Goal: Transaction & Acquisition: Purchase product/service

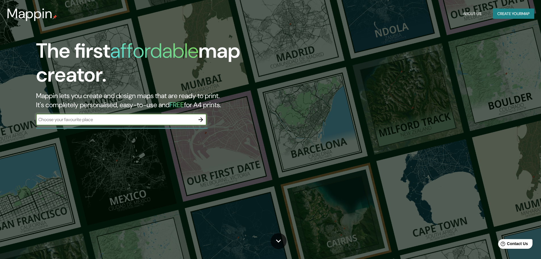
click at [161, 121] on input "text" at bounding box center [115, 119] width 159 height 7
click at [202, 119] on icon "button" at bounding box center [201, 119] width 5 height 5
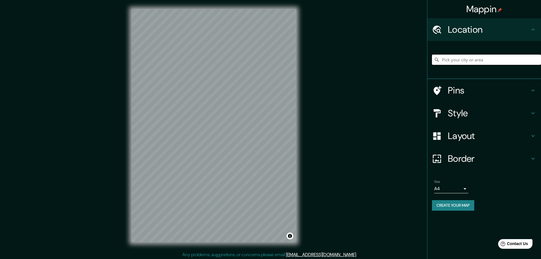
click at [477, 61] on input "Pick your city or area" at bounding box center [486, 60] width 109 height 10
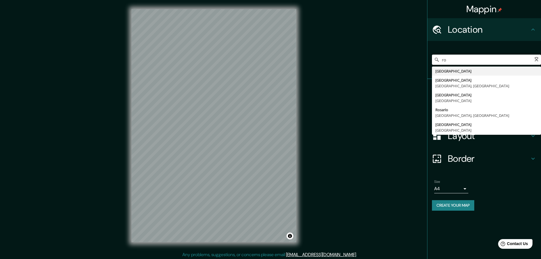
type input "r"
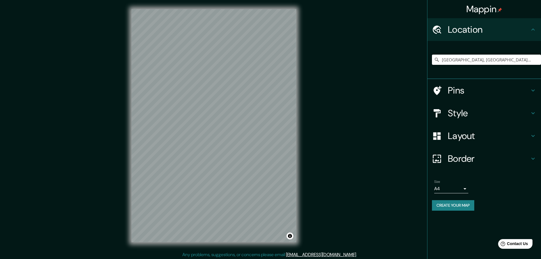
type input "[GEOGRAPHIC_DATA], [GEOGRAPHIC_DATA], [GEOGRAPHIC_DATA]"
click at [472, 102] on div "Style" at bounding box center [485, 113] width 114 height 23
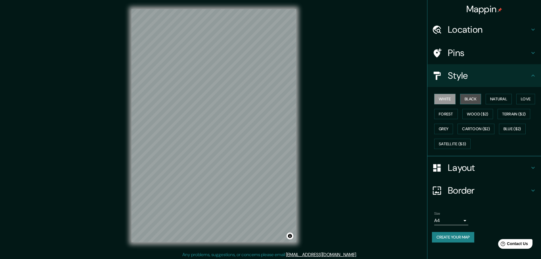
click at [473, 102] on button "Black" at bounding box center [470, 99] width 21 height 11
click at [498, 100] on button "Natural" at bounding box center [499, 99] width 26 height 11
click at [526, 101] on button "Love" at bounding box center [526, 99] width 19 height 11
click at [474, 96] on button "Black" at bounding box center [470, 99] width 21 height 11
click at [505, 101] on button "Natural" at bounding box center [499, 99] width 26 height 11
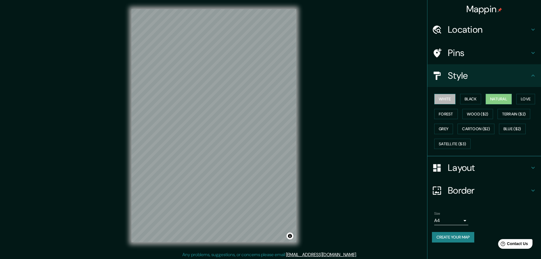
click at [453, 99] on button "White" at bounding box center [445, 99] width 21 height 11
click at [443, 128] on button "Grey" at bounding box center [444, 129] width 19 height 11
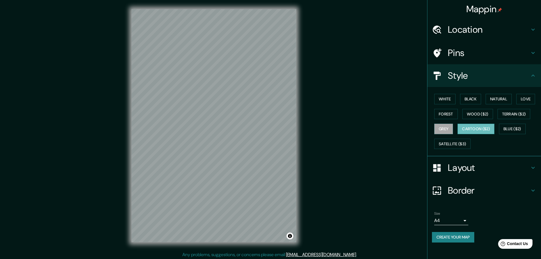
click at [477, 128] on button "Cartoon ($2)" at bounding box center [476, 129] width 37 height 11
click at [451, 146] on button "Satellite ($3)" at bounding box center [453, 144] width 36 height 11
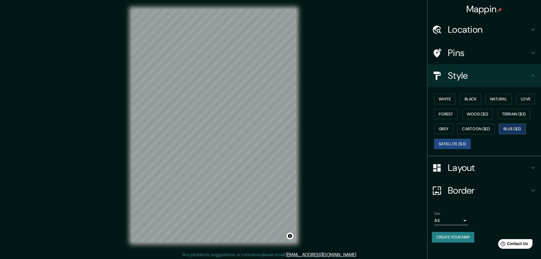
click at [520, 127] on button "Blue ($2)" at bounding box center [512, 129] width 27 height 11
click at [451, 129] on button "Grey" at bounding box center [444, 129] width 19 height 11
click at [333, 84] on div "Mappin Location [GEOGRAPHIC_DATA], [GEOGRAPHIC_DATA], [GEOGRAPHIC_DATA] [GEOGRA…" at bounding box center [270, 130] width 541 height 260
click at [472, 167] on h4 "Layout" at bounding box center [489, 167] width 82 height 11
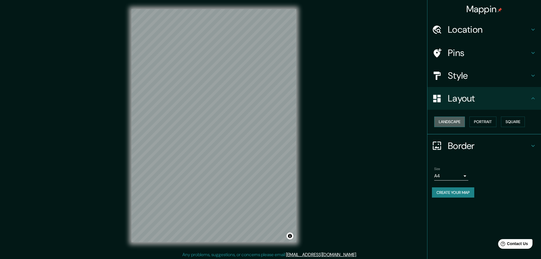
click at [457, 124] on button "Landscape" at bounding box center [450, 122] width 31 height 11
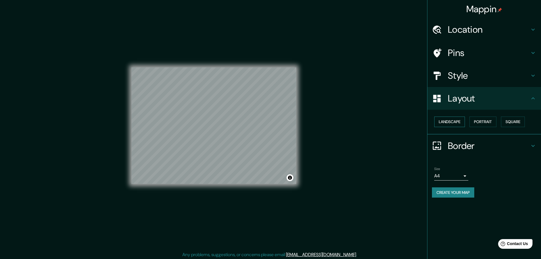
click at [457, 124] on button "Landscape" at bounding box center [450, 122] width 31 height 11
click at [483, 123] on button "Portrait" at bounding box center [483, 122] width 27 height 11
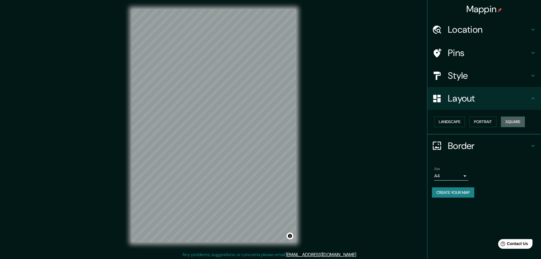
click at [513, 121] on button "Square" at bounding box center [513, 122] width 24 height 11
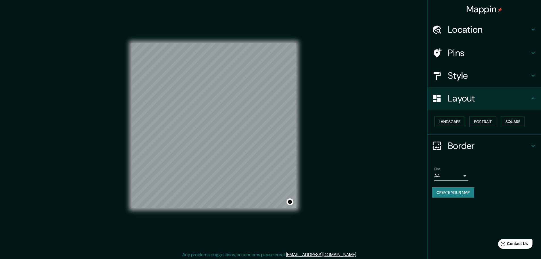
click at [474, 145] on h4 "Border" at bounding box center [489, 145] width 82 height 11
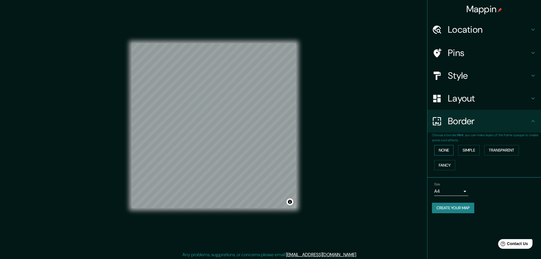
click at [449, 152] on button "None" at bounding box center [444, 150] width 19 height 11
click at [464, 151] on button "Simple" at bounding box center [469, 150] width 22 height 11
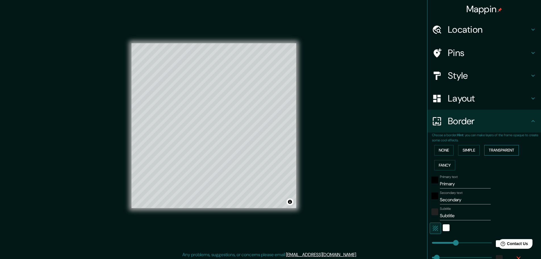
click at [488, 150] on button "Transparent" at bounding box center [502, 150] width 35 height 11
click at [439, 165] on button "Fancy" at bounding box center [445, 165] width 21 height 11
click at [477, 154] on button "Simple" at bounding box center [469, 150] width 22 height 11
click at [508, 152] on button "Transparent" at bounding box center [502, 150] width 35 height 11
drag, startPoint x: 455, startPoint y: 184, endPoint x: 438, endPoint y: 185, distance: 17.3
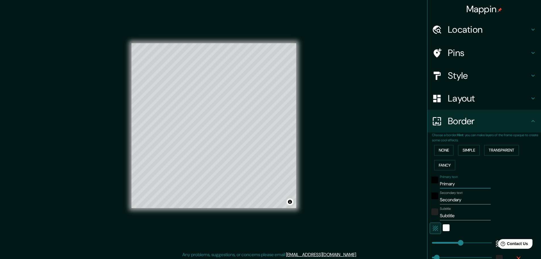
click at [440, 185] on input "Primary" at bounding box center [465, 183] width 51 height 9
click at [455, 185] on input "Primary" at bounding box center [465, 183] width 51 height 9
drag, startPoint x: 457, startPoint y: 184, endPoint x: 432, endPoint y: 184, distance: 25.0
click at [432, 184] on div "Primary text Primary" at bounding box center [476, 182] width 93 height 14
type input "m"
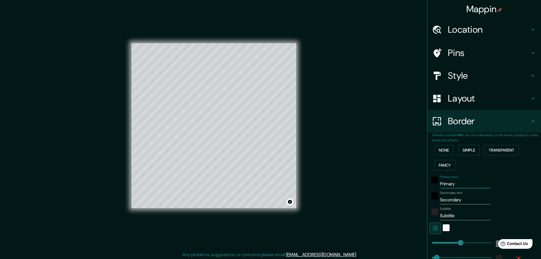
type input "278"
type input "46"
type input "mi"
type input "278"
type input "46"
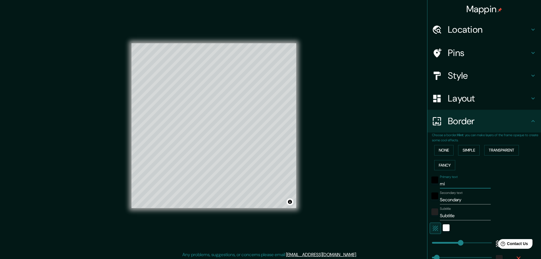
type input "mil"
type input "278"
type input "46"
type input "mi"
type input "278"
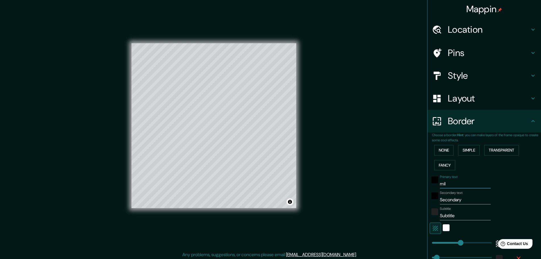
type input "46"
type input "m"
type input "278"
type input "46"
type input "278"
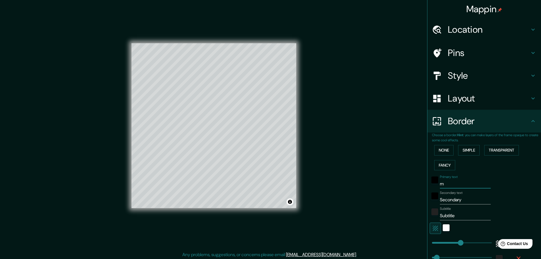
type input "46"
type input "m"
type input "278"
type input "46"
type input "mi"
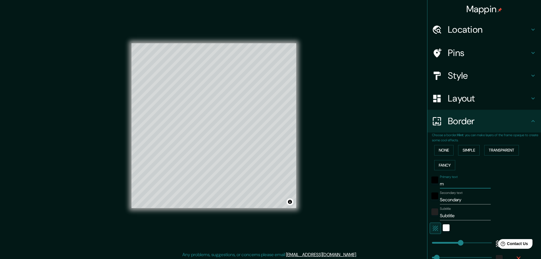
type input "278"
type input "46"
type input "mil"
type input "278"
type input "46"
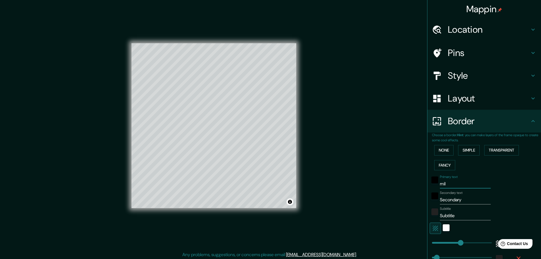
type input "mila"
type input "278"
type input "46"
type input "[GEOGRAPHIC_DATA]"
type input "278"
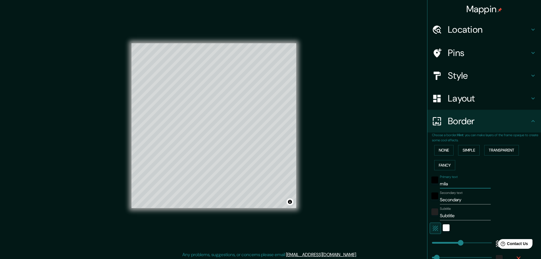
type input "46"
type input "[GEOGRAPHIC_DATA]"
click at [459, 199] on input "Secondary" at bounding box center [465, 199] width 51 height 9
drag, startPoint x: 462, startPoint y: 199, endPoint x: 437, endPoint y: 200, distance: 25.3
click at [440, 200] on input "Secondary" at bounding box center [465, 199] width 51 height 9
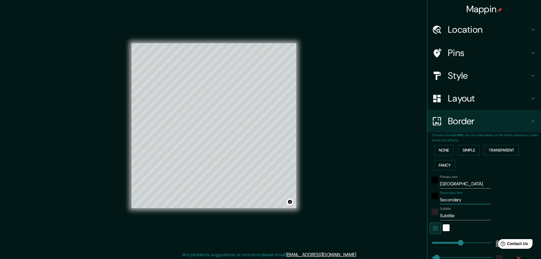
type input "i"
type input "278"
type input "46"
type input "it"
type input "278"
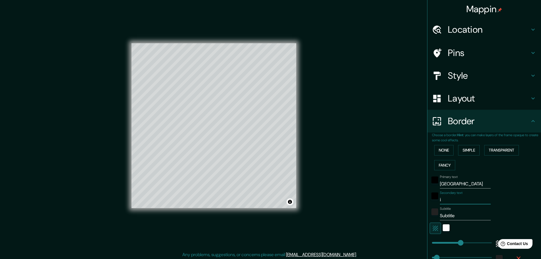
type input "46"
type input "ita"
type input "278"
type input "46"
type input "ital"
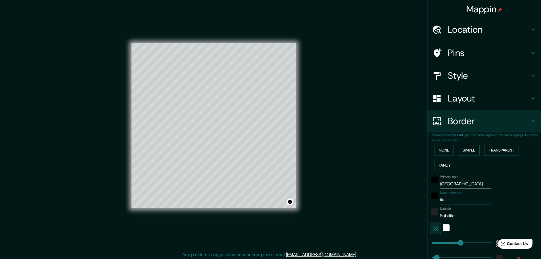
type input "278"
type input "46"
type input "[GEOGRAPHIC_DATA]"
type input "278"
type input "46"
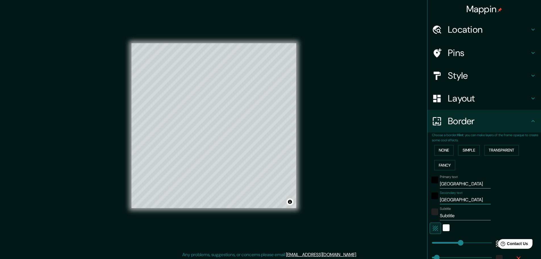
type input "[GEOGRAPHIC_DATA]"
click at [453, 213] on input "Subtitle" at bounding box center [465, 215] width 51 height 9
drag, startPoint x: 459, startPoint y: 214, endPoint x: 434, endPoint y: 215, distance: 24.5
click at [434, 215] on div "Subtitle Subtitle" at bounding box center [476, 214] width 93 height 14
type input "278"
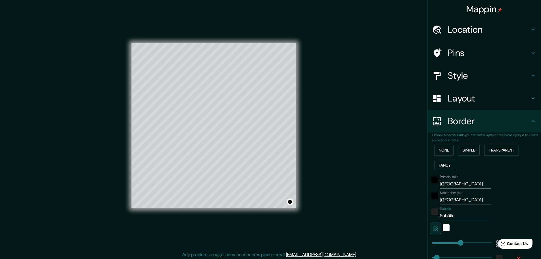
type input "46"
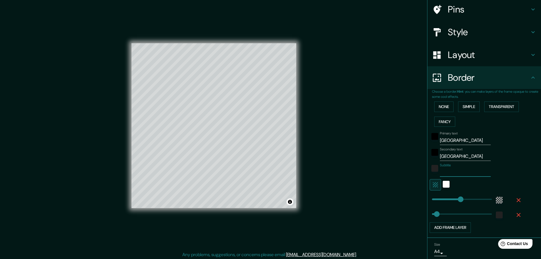
scroll to position [57, 0]
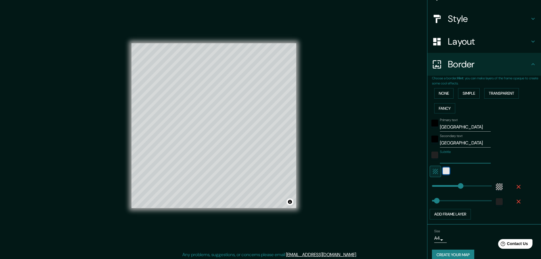
click at [443, 173] on div "white" at bounding box center [446, 170] width 7 height 7
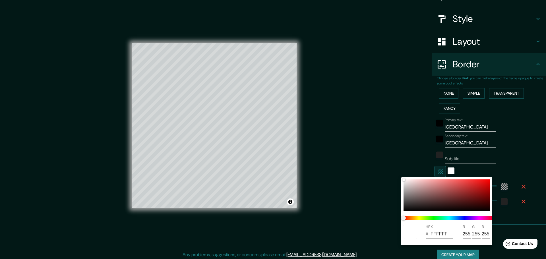
drag, startPoint x: 400, startPoint y: 186, endPoint x: 406, endPoint y: 185, distance: 5.2
click at [401, 186] on div at bounding box center [273, 129] width 546 height 259
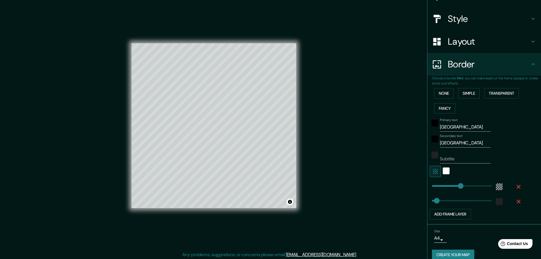
click at [434, 173] on icon "button" at bounding box center [435, 171] width 5 height 5
type input "278"
type input "46"
click at [445, 171] on div at bounding box center [476, 171] width 93 height 11
click at [432, 172] on icon "button" at bounding box center [435, 171] width 7 height 7
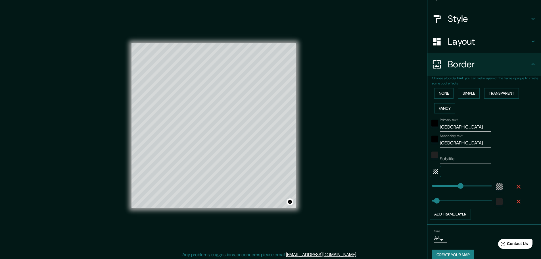
type input "278"
type input "46"
click at [443, 171] on div "white" at bounding box center [446, 170] width 7 height 7
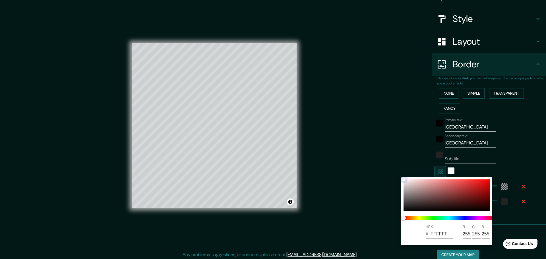
type input "278"
type input "46"
type input "9F9B9B"
type input "159"
type input "155"
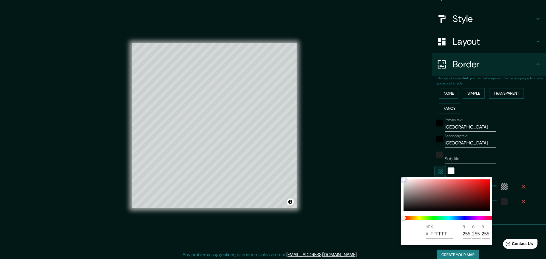
type input "155"
type input "278"
type input "46"
type input "A19E9E"
type input "161"
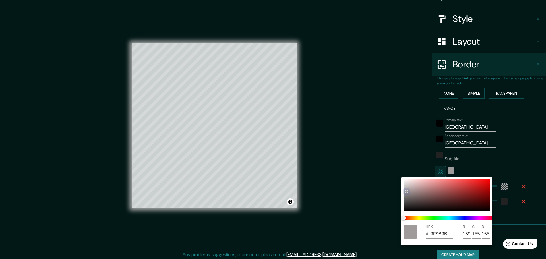
type input "158"
type input "278"
type input "46"
type input "A8A4A4"
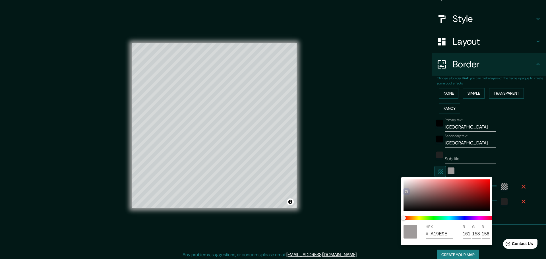
type input "168"
type input "164"
type input "278"
type input "46"
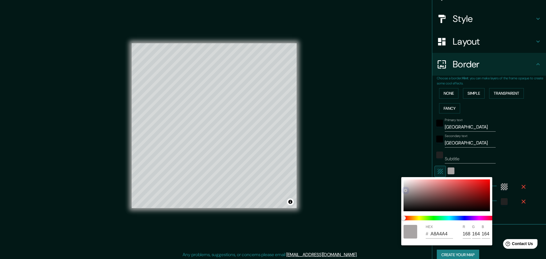
type input "ACA9A9"
type input "172"
type input "169"
type input "278"
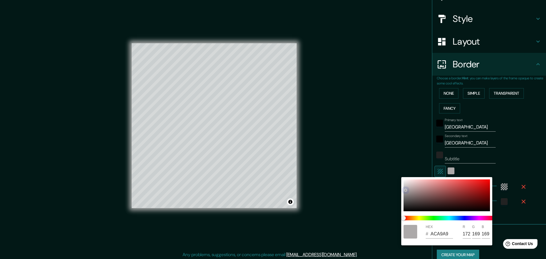
type input "46"
type input "AFABAB"
type input "175"
type input "171"
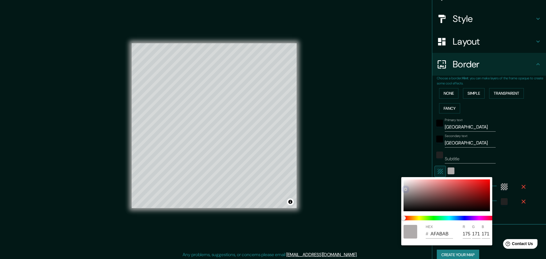
click at [405, 189] on div at bounding box center [446, 195] width 86 height 32
type input "278"
type input "46"
click at [405, 189] on div at bounding box center [405, 189] width 2 height 2
type input "278"
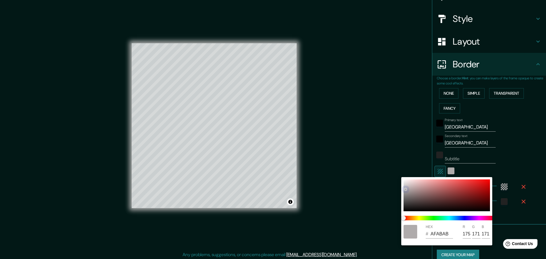
type input "46"
click at [491, 170] on div at bounding box center [273, 129] width 546 height 259
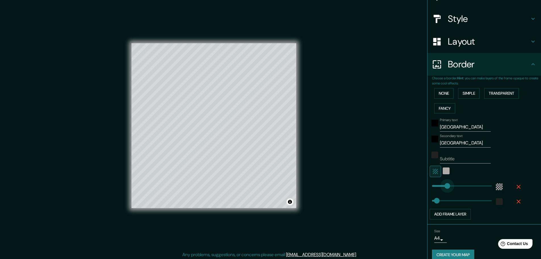
type input "110"
drag, startPoint x: 460, startPoint y: 187, endPoint x: 439, endPoint y: 187, distance: 21.0
type input "46"
type input "96"
type input "94"
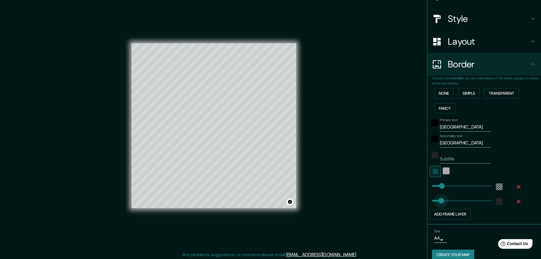
drag, startPoint x: 433, startPoint y: 199, endPoint x: 438, endPoint y: 199, distance: 5.1
type input "30"
drag, startPoint x: 438, startPoint y: 199, endPoint x: 431, endPoint y: 200, distance: 6.5
type input "55"
click at [461, 63] on h4 "Border" at bounding box center [489, 64] width 82 height 11
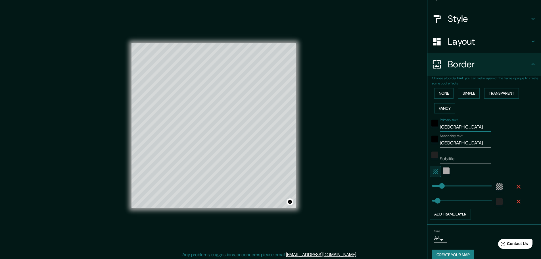
drag, startPoint x: 451, startPoint y: 128, endPoint x: 438, endPoint y: 128, distance: 13.4
click at [440, 128] on input "[GEOGRAPHIC_DATA]" at bounding box center [465, 127] width 51 height 9
drag, startPoint x: 447, startPoint y: 143, endPoint x: 431, endPoint y: 143, distance: 16.5
click at [431, 143] on div "Secondary text [GEOGRAPHIC_DATA]" at bounding box center [476, 141] width 93 height 14
type input "0"
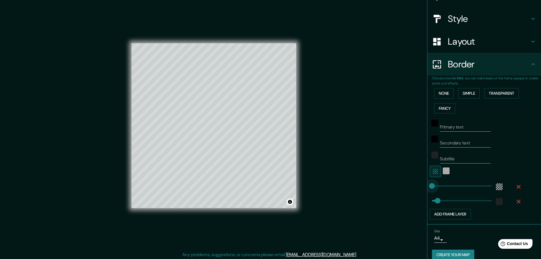
drag, startPoint x: 440, startPoint y: 188, endPoint x: 425, endPoint y: 189, distance: 15.7
type input "0"
drag, startPoint x: 432, startPoint y: 202, endPoint x: 420, endPoint y: 203, distance: 12.0
click at [517, 186] on icon "button" at bounding box center [519, 187] width 4 height 4
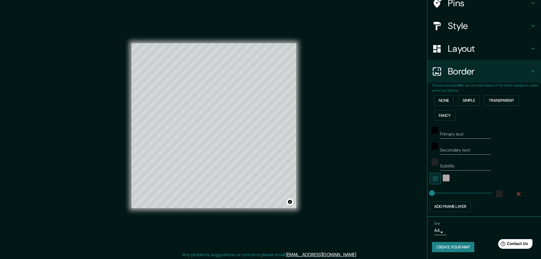
click at [516, 196] on icon "button" at bounding box center [519, 193] width 7 height 7
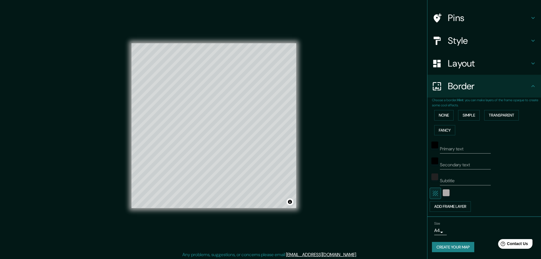
scroll to position [35, 0]
click at [435, 195] on icon "button" at bounding box center [435, 193] width 7 height 7
click at [456, 208] on button "Add frame layer" at bounding box center [450, 206] width 41 height 11
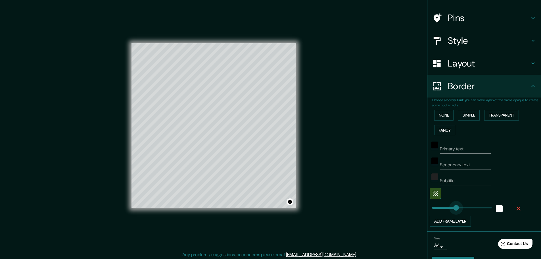
type input "0"
drag, startPoint x: 452, startPoint y: 208, endPoint x: 424, endPoint y: 209, distance: 28.2
type input "11"
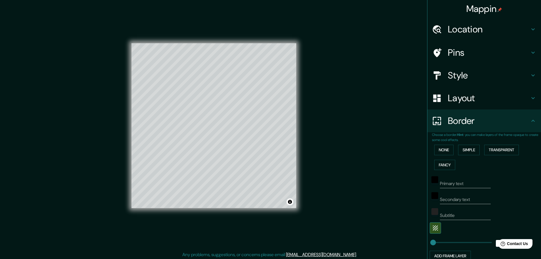
scroll to position [0, 0]
click at [465, 57] on h4 "Pins" at bounding box center [489, 52] width 82 height 11
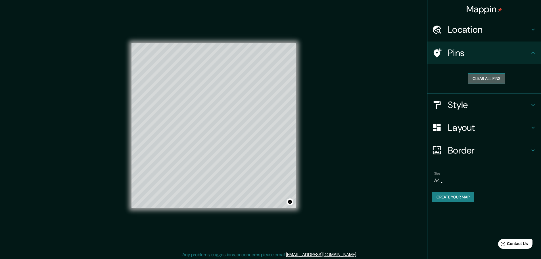
click at [479, 79] on button "Clear all pins" at bounding box center [486, 78] width 37 height 11
click at [478, 54] on h4 "Pins" at bounding box center [489, 52] width 82 height 11
click at [451, 49] on h4 "Pins" at bounding box center [489, 52] width 82 height 11
click at [449, 55] on h4 "Pins" at bounding box center [489, 52] width 82 height 11
click at [475, 77] on button "Clear all pins" at bounding box center [486, 78] width 37 height 11
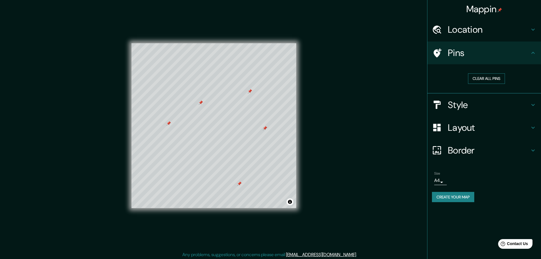
click at [498, 78] on button "Clear all pins" at bounding box center [486, 78] width 37 height 11
click at [480, 80] on button "Clear all pins" at bounding box center [486, 78] width 37 height 11
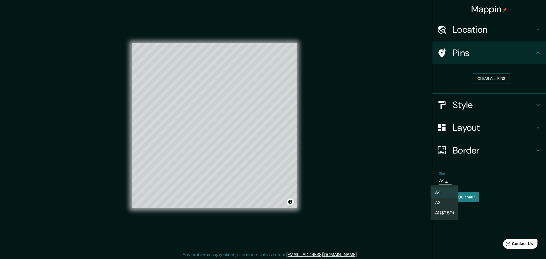
click at [437, 178] on body "Mappin Location [GEOGRAPHIC_DATA], [GEOGRAPHIC_DATA], [GEOGRAPHIC_DATA] [GEOGRA…" at bounding box center [273, 129] width 546 height 259
click at [443, 179] on div at bounding box center [273, 129] width 546 height 259
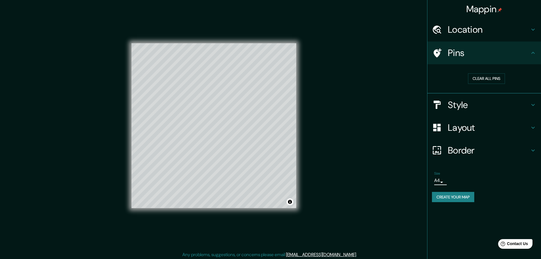
click at [460, 197] on button "Create your map" at bounding box center [453, 197] width 42 height 11
click at [494, 217] on div "Mappin Location [GEOGRAPHIC_DATA], [GEOGRAPHIC_DATA], [GEOGRAPHIC_DATA] [GEOGRA…" at bounding box center [484, 129] width 114 height 259
type input "[GEOGRAPHIC_DATA]"
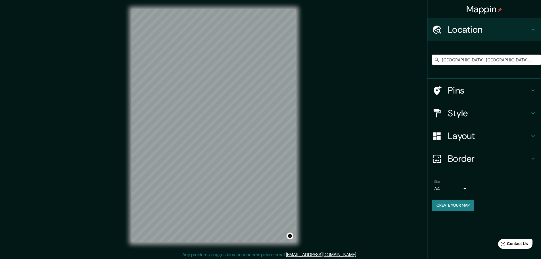
click at [485, 59] on input "[GEOGRAPHIC_DATA], [GEOGRAPHIC_DATA], [GEOGRAPHIC_DATA]" at bounding box center [486, 60] width 109 height 10
click at [319, 105] on div "Mappin Location Milan, Milan, Italy Pins Style Layout Border Choose a border. H…" at bounding box center [270, 130] width 541 height 260
click at [462, 111] on h4 "Style" at bounding box center [489, 112] width 82 height 11
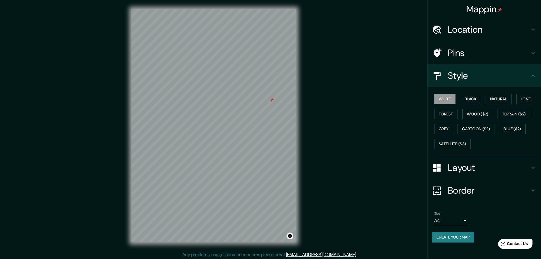
click at [472, 57] on h4 "Pins" at bounding box center [489, 52] width 82 height 11
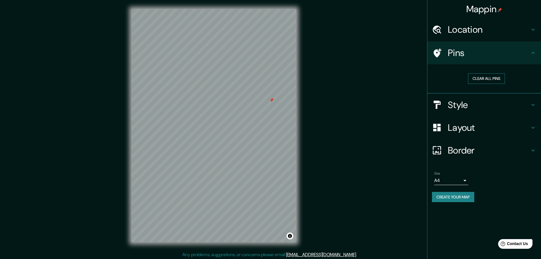
click at [471, 84] on button "Clear all pins" at bounding box center [486, 78] width 37 height 11
click at [497, 73] on div "Clear all pins" at bounding box center [486, 79] width 109 height 20
click at [497, 36] on div "Location" at bounding box center [485, 29] width 114 height 23
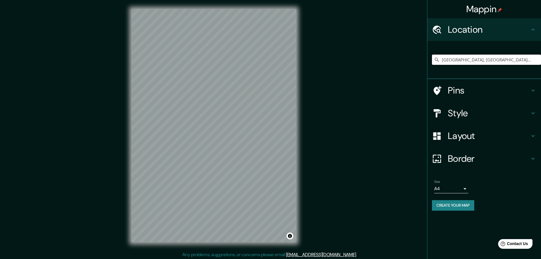
click at [488, 55] on input "[GEOGRAPHIC_DATA], [GEOGRAPHIC_DATA], [GEOGRAPHIC_DATA]" at bounding box center [486, 60] width 109 height 10
drag, startPoint x: 487, startPoint y: 60, endPoint x: 452, endPoint y: 61, distance: 35.0
click at [452, 61] on input "[GEOGRAPHIC_DATA], [GEOGRAPHIC_DATA], [GEOGRAPHIC_DATA]" at bounding box center [486, 60] width 109 height 10
type input "[GEOGRAPHIC_DATA], [GEOGRAPHIC_DATA], [GEOGRAPHIC_DATA]"
click at [462, 132] on h4 "Layout" at bounding box center [489, 135] width 82 height 11
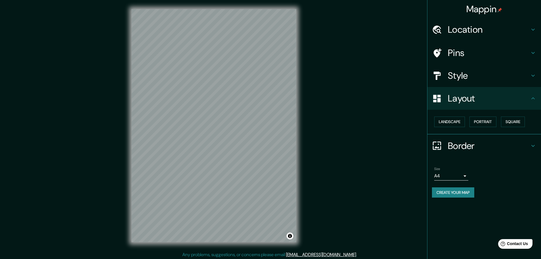
click at [470, 70] on h4 "Style" at bounding box center [489, 75] width 82 height 11
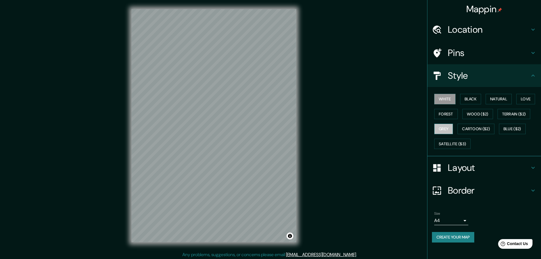
click at [450, 133] on button "Grey" at bounding box center [444, 129] width 19 height 11
click at [497, 103] on button "Natural" at bounding box center [499, 99] width 26 height 11
click at [520, 99] on button "Love" at bounding box center [526, 99] width 19 height 11
click at [472, 97] on button "Black" at bounding box center [470, 99] width 21 height 11
click at [446, 131] on button "Grey" at bounding box center [444, 129] width 19 height 11
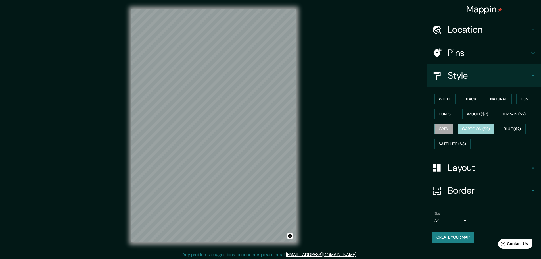
click at [467, 129] on button "Cartoon ($2)" at bounding box center [476, 129] width 37 height 11
click at [494, 131] on button "Cartoon ($2)" at bounding box center [476, 129] width 37 height 11
click at [505, 130] on button "Blue ($2)" at bounding box center [512, 129] width 27 height 11
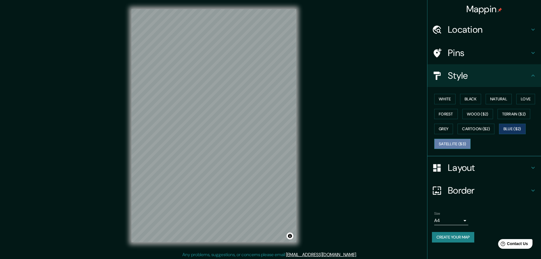
click at [457, 143] on button "Satellite ($3)" at bounding box center [453, 144] width 36 height 11
click at [476, 132] on button "Cartoon ($2)" at bounding box center [476, 129] width 37 height 11
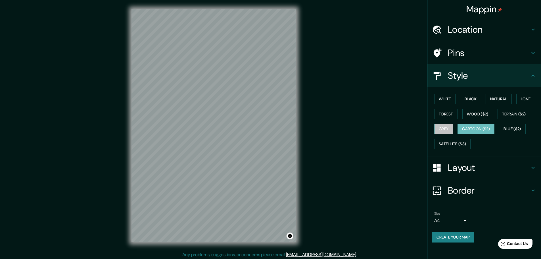
click at [445, 133] on button "Grey" at bounding box center [444, 129] width 19 height 11
click at [490, 170] on h4 "Layout" at bounding box center [489, 167] width 82 height 11
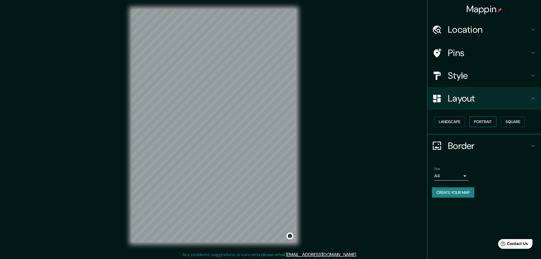
click at [493, 121] on button "Portrait" at bounding box center [483, 122] width 27 height 11
click at [517, 120] on button "Square" at bounding box center [513, 122] width 24 height 11
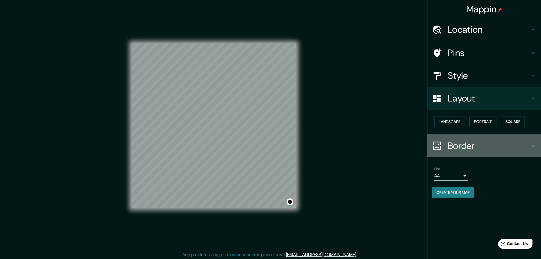
click at [459, 148] on h4 "Border" at bounding box center [489, 145] width 82 height 11
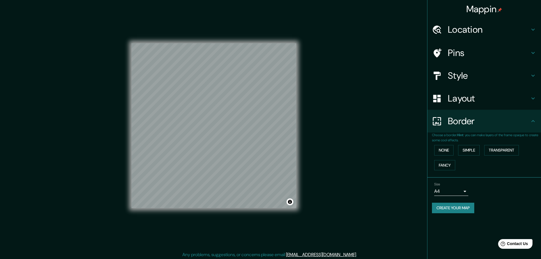
click at [465, 129] on div "Border" at bounding box center [485, 121] width 114 height 23
click at [464, 72] on h4 "Style" at bounding box center [489, 75] width 82 height 11
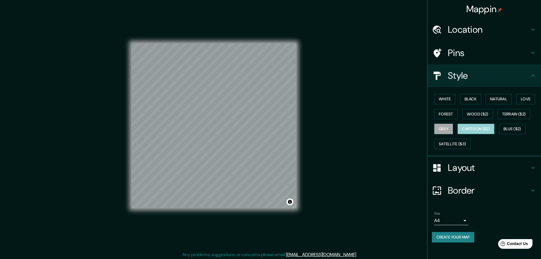
click at [472, 130] on button "Cartoon ($2)" at bounding box center [476, 129] width 37 height 11
click at [479, 118] on button "Wood ($2)" at bounding box center [478, 114] width 31 height 11
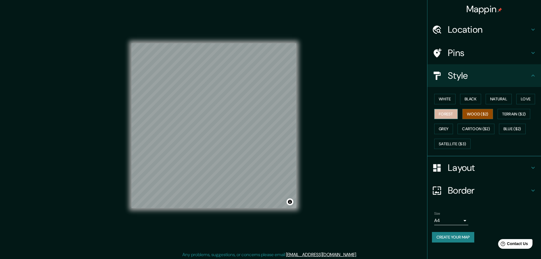
click at [445, 113] on button "Forest" at bounding box center [447, 114] width 24 height 11
click at [476, 101] on button "Black" at bounding box center [470, 99] width 21 height 11
click at [489, 100] on button "Natural" at bounding box center [499, 99] width 26 height 11
click at [474, 101] on button "Black" at bounding box center [470, 99] width 21 height 11
click at [509, 97] on button "Natural" at bounding box center [499, 99] width 26 height 11
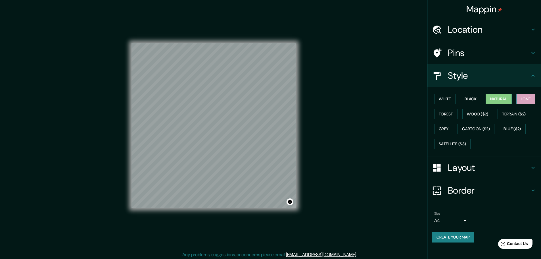
click at [525, 99] on button "Love" at bounding box center [526, 99] width 19 height 11
click at [479, 99] on button "Black" at bounding box center [470, 99] width 21 height 11
click at [451, 99] on button "White" at bounding box center [445, 99] width 21 height 11
click at [456, 216] on body "Mappin Location Milan, Milan, Italy Milan Milan, Italy Milan Italy Milan Michig…" at bounding box center [270, 129] width 541 height 259
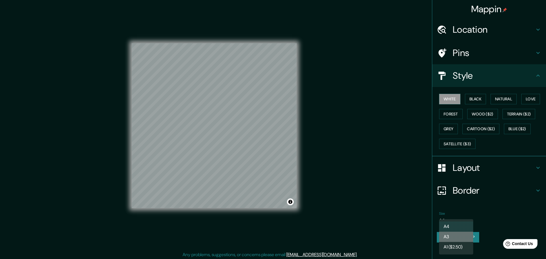
click at [456, 236] on li "A3" at bounding box center [456, 237] width 34 height 10
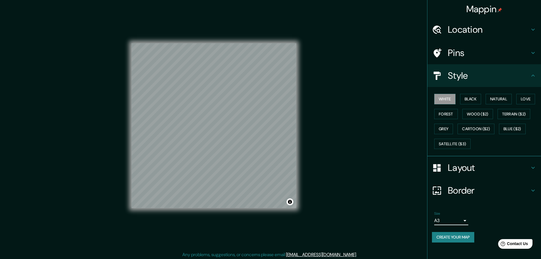
click at [453, 218] on body "Mappin Location Milan, Milan, Italy Milan Milan, Italy Milan Italy Milan Michig…" at bounding box center [270, 129] width 541 height 259
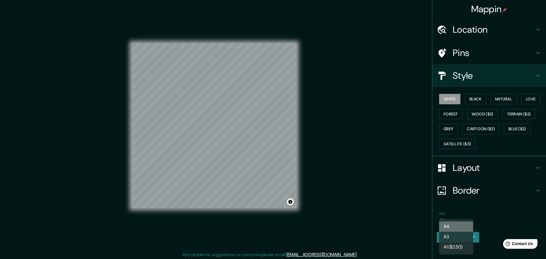
click at [455, 225] on li "A4" at bounding box center [456, 226] width 34 height 10
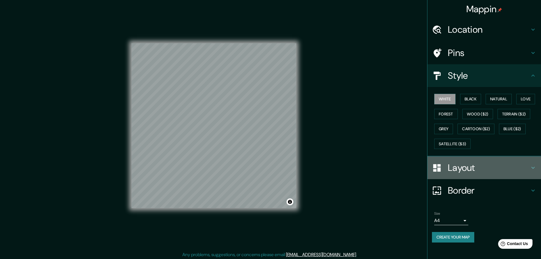
click at [468, 172] on h4 "Layout" at bounding box center [489, 167] width 82 height 11
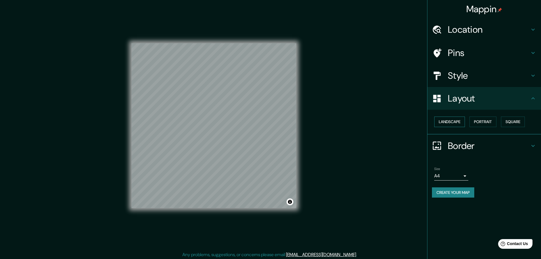
click at [459, 122] on button "Landscape" at bounding box center [450, 122] width 31 height 11
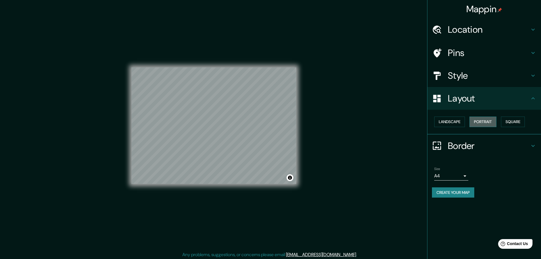
click at [487, 122] on button "Portrait" at bounding box center [483, 122] width 27 height 11
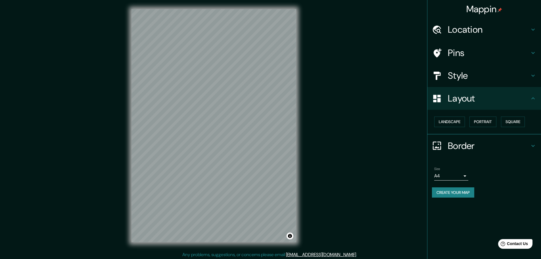
click at [406, 30] on div "Mappin Location Milan, Milan, Italy Milan Milan, Italy Milan Italy Milan Michig…" at bounding box center [270, 130] width 541 height 260
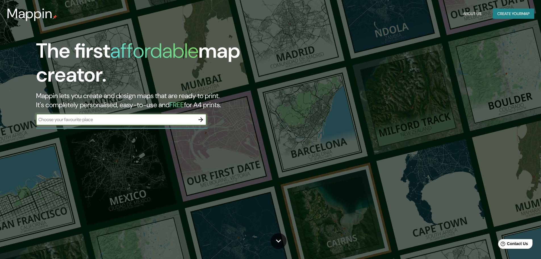
click at [144, 123] on input "text" at bounding box center [115, 119] width 159 height 7
click at [228, 125] on div "The first affordable map creator. Mappin lets you create and design maps that a…" at bounding box center [171, 85] width 325 height 92
click at [166, 121] on input "text" at bounding box center [115, 119] width 159 height 7
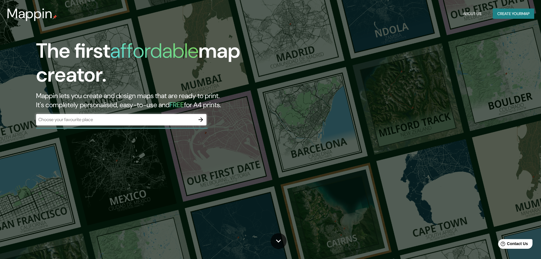
click at [216, 117] on div "The first affordable map creator. Mappin lets you create and design maps that a…" at bounding box center [171, 85] width 325 height 92
click at [215, 88] on h1 "The first affordable map creator." at bounding box center [171, 65] width 271 height 52
click at [229, 65] on h1 "The first affordable map creator." at bounding box center [171, 65] width 271 height 52
click at [41, 12] on h3 "Mappin" at bounding box center [30, 14] width 46 height 16
click at [508, 14] on button "Create your map" at bounding box center [513, 14] width 41 height 11
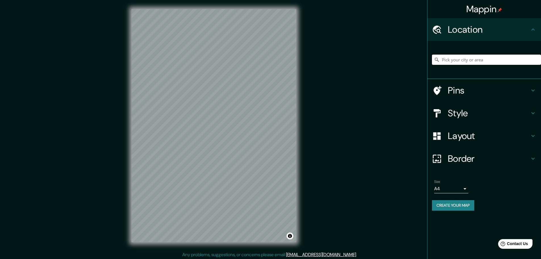
click at [477, 62] on input "Pick your city or area" at bounding box center [486, 60] width 109 height 10
type input "[GEOGRAPHIC_DATA], [GEOGRAPHIC_DATA], [GEOGRAPHIC_DATA]"
click at [468, 141] on h4 "Layout" at bounding box center [489, 135] width 82 height 11
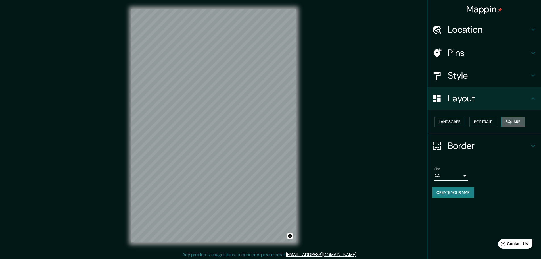
click at [516, 120] on button "Square" at bounding box center [513, 122] width 24 height 11
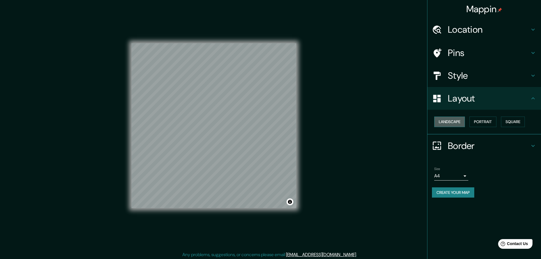
click at [460, 120] on button "Landscape" at bounding box center [450, 122] width 31 height 11
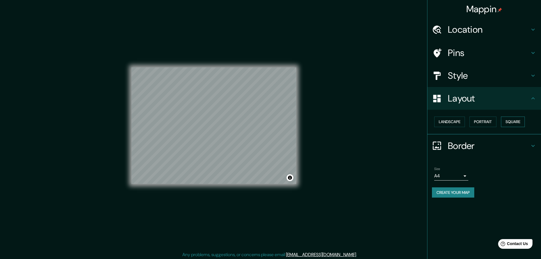
click at [505, 120] on button "Square" at bounding box center [513, 122] width 24 height 11
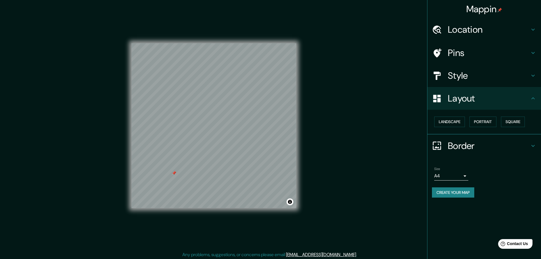
click at [337, 135] on div "Mappin Location Milan, Milan, Italy Milan Milan, Italy Milan Italy Milan Michig…" at bounding box center [270, 130] width 541 height 260
click at [462, 58] on h4 "Pins" at bounding box center [489, 52] width 82 height 11
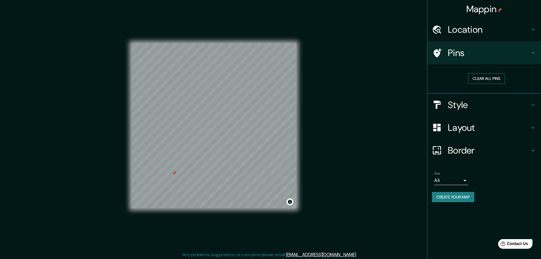
click at [478, 79] on button "Clear all pins" at bounding box center [486, 78] width 37 height 11
click at [471, 110] on h4 "Style" at bounding box center [489, 104] width 82 height 11
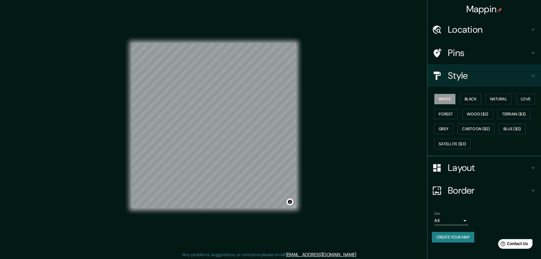
click at [451, 99] on button "White" at bounding box center [445, 99] width 21 height 11
click at [465, 172] on h4 "Layout" at bounding box center [489, 167] width 82 height 11
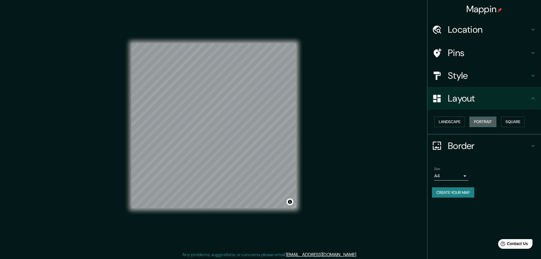
click at [485, 122] on button "Portrait" at bounding box center [483, 122] width 27 height 11
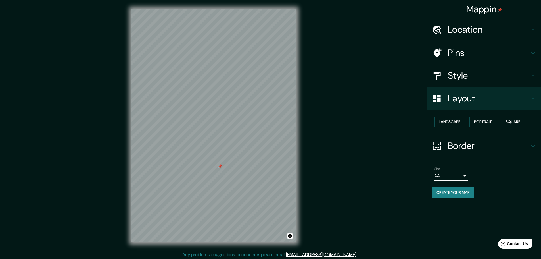
click at [218, 168] on div at bounding box center [220, 166] width 5 height 5
click at [218, 9] on div at bounding box center [214, 9] width 165 height 0
click at [456, 61] on div "Pins" at bounding box center [485, 52] width 114 height 23
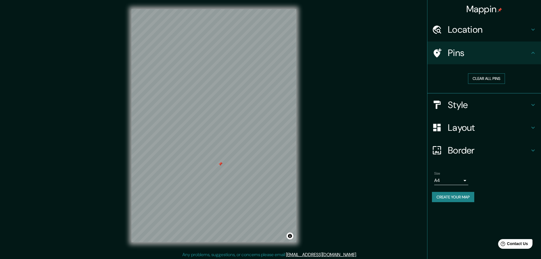
click at [482, 76] on button "Clear all pins" at bounding box center [486, 78] width 37 height 11
